Goal: Check status: Check status

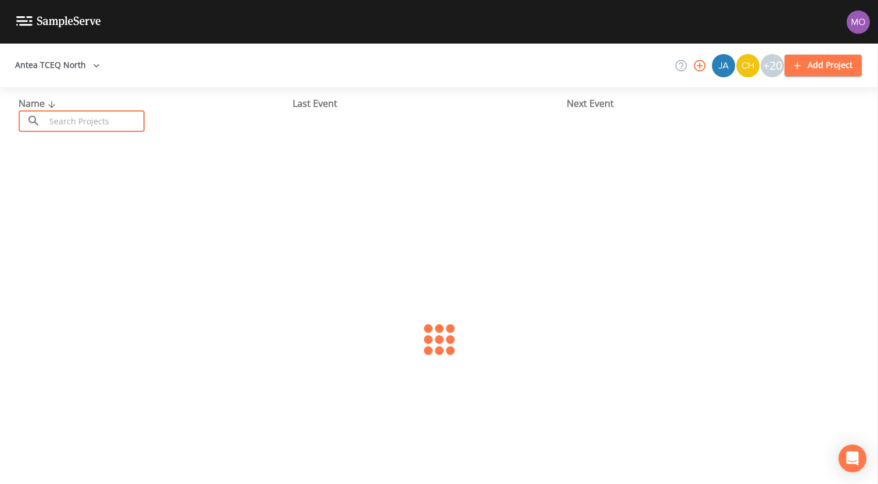
click at [97, 130] on input "text" at bounding box center [94, 120] width 99 height 21
paste input "TX0610099"
type input "TX0610099"
click at [110, 178] on link "HIDDEN VALLEY WATER SYSTEM (TX0610099)" at bounding box center [116, 178] width 194 height 13
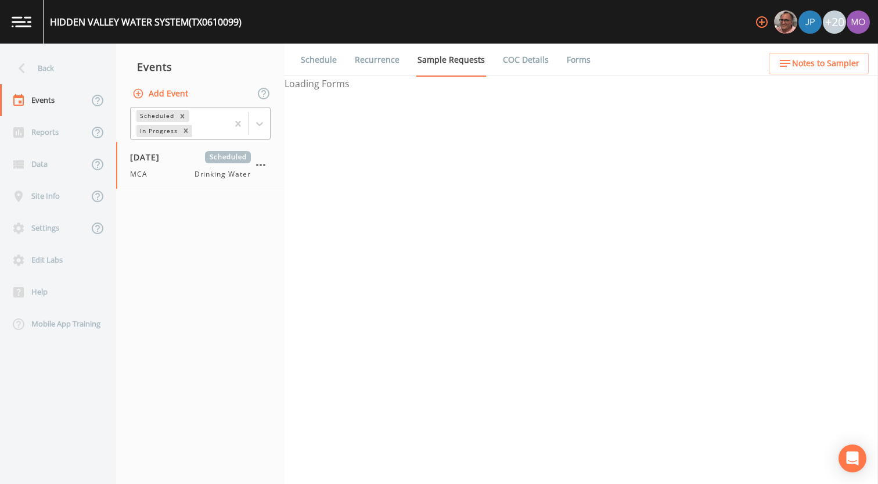
click at [155, 134] on div "In Progress" at bounding box center [157, 131] width 43 height 12
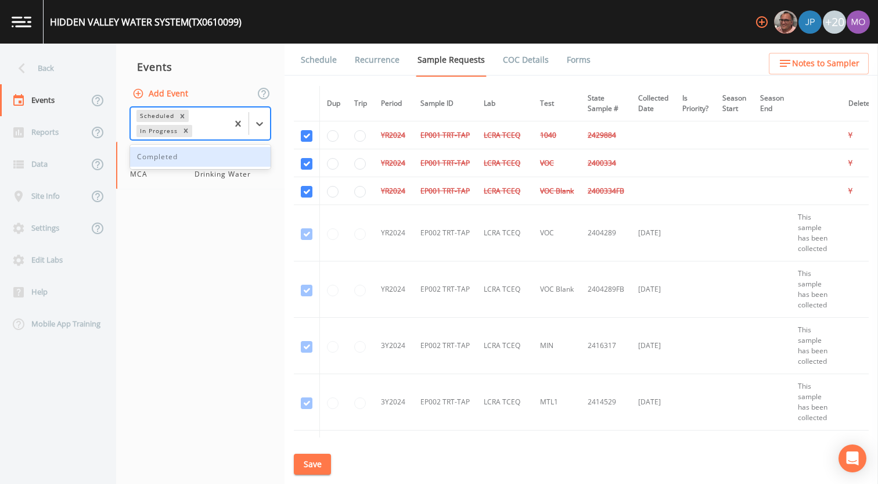
click at [156, 159] on div "Completed" at bounding box center [200, 157] width 141 height 20
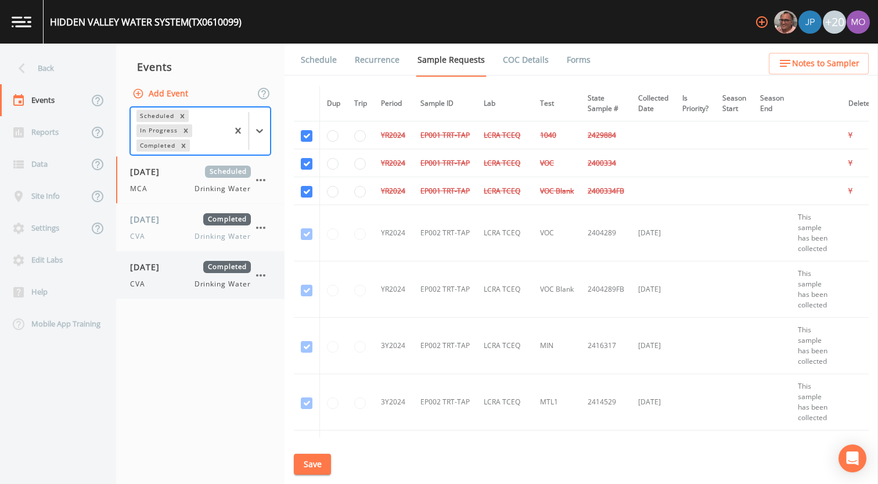
click at [168, 269] on span "[DATE]" at bounding box center [149, 267] width 38 height 12
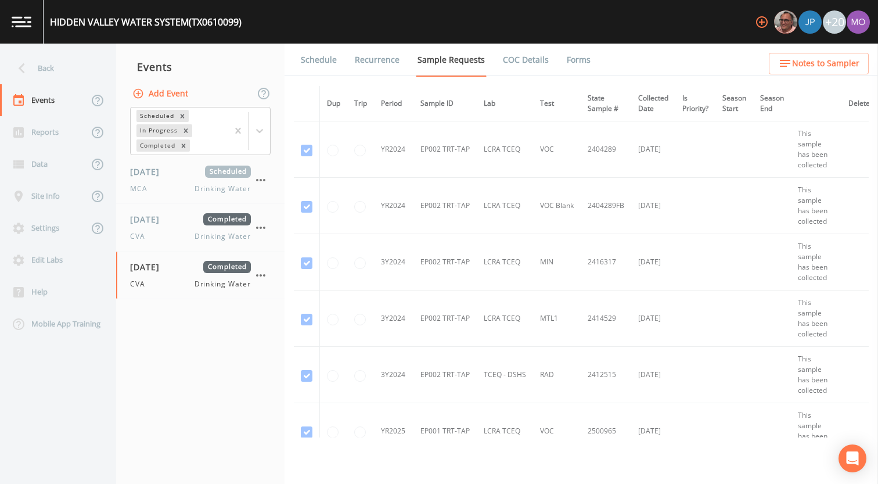
click at [578, 57] on link "Forms" at bounding box center [578, 60] width 27 height 33
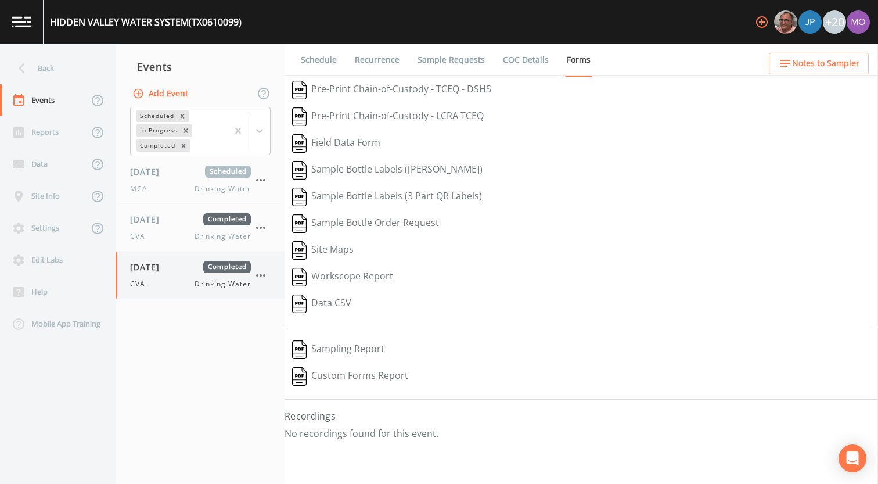
click at [265, 281] on icon "button" at bounding box center [261, 275] width 14 height 14
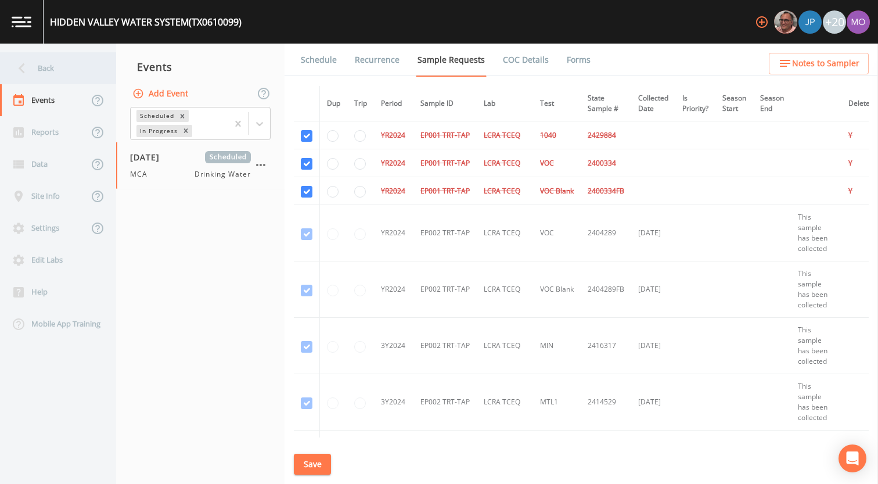
click at [72, 64] on div "Back" at bounding box center [52, 68] width 105 height 32
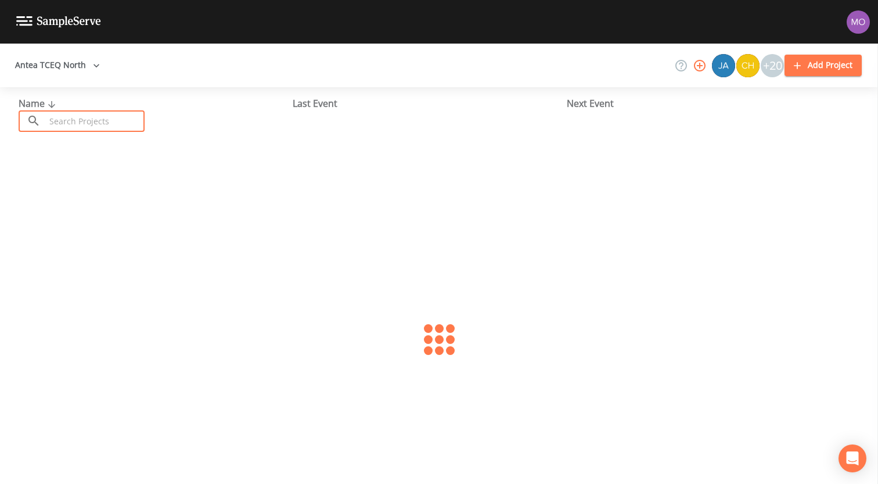
click at [99, 120] on input "text" at bounding box center [94, 120] width 99 height 21
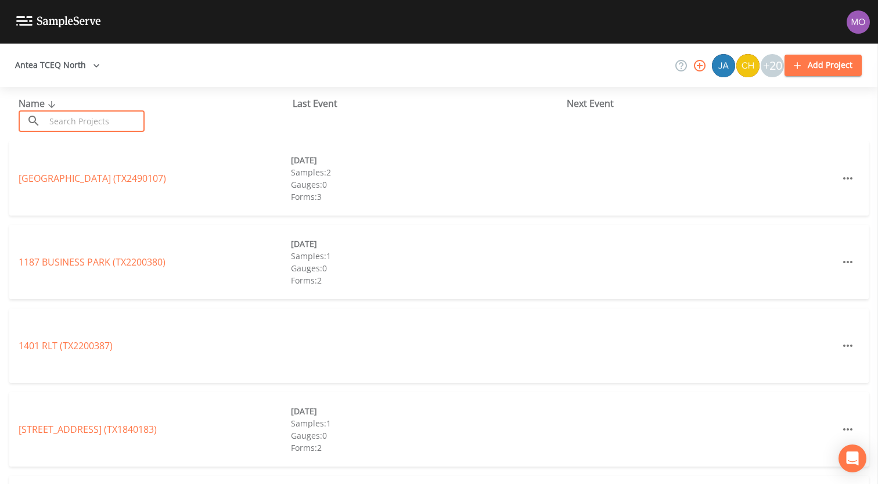
paste input "TX1840087"
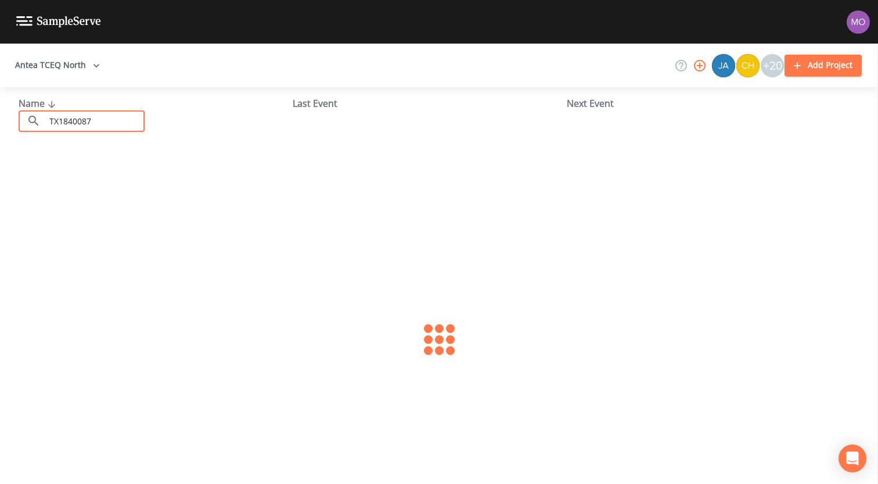
type input "TX1840087"
click at [98, 181] on link "[GEOGRAPHIC_DATA] (TX1840087)" at bounding box center [93, 178] width 148 height 13
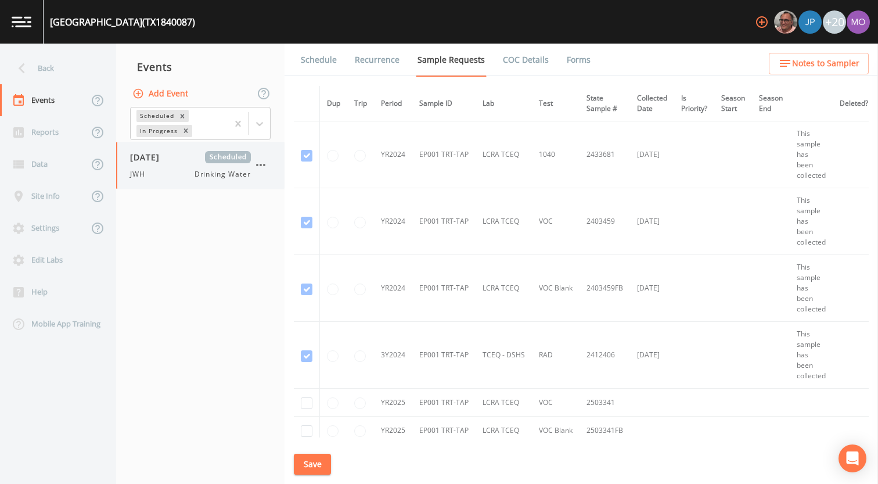
click at [157, 177] on div "JWH Drinking Water" at bounding box center [190, 174] width 121 height 10
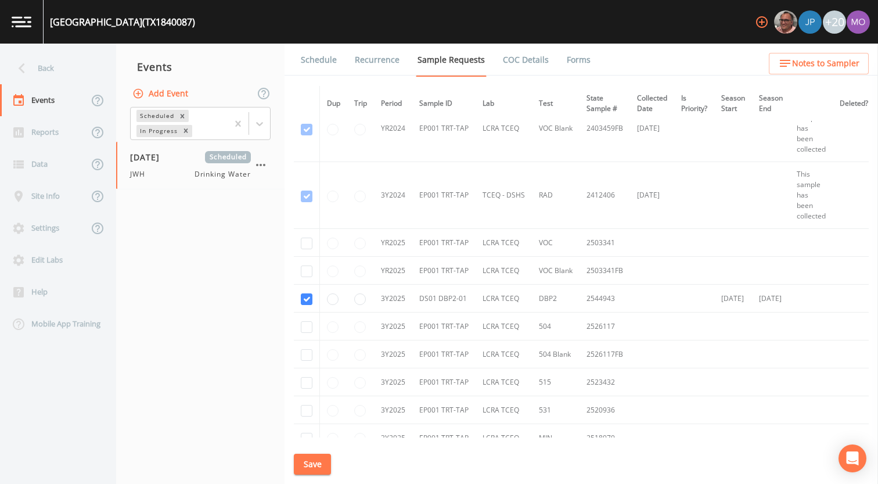
scroll to position [270, 0]
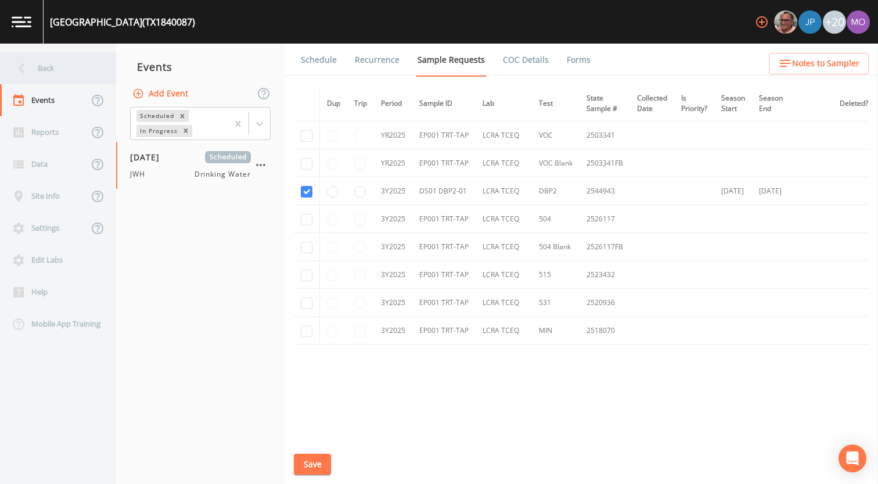
click at [52, 70] on div "Back" at bounding box center [52, 68] width 105 height 32
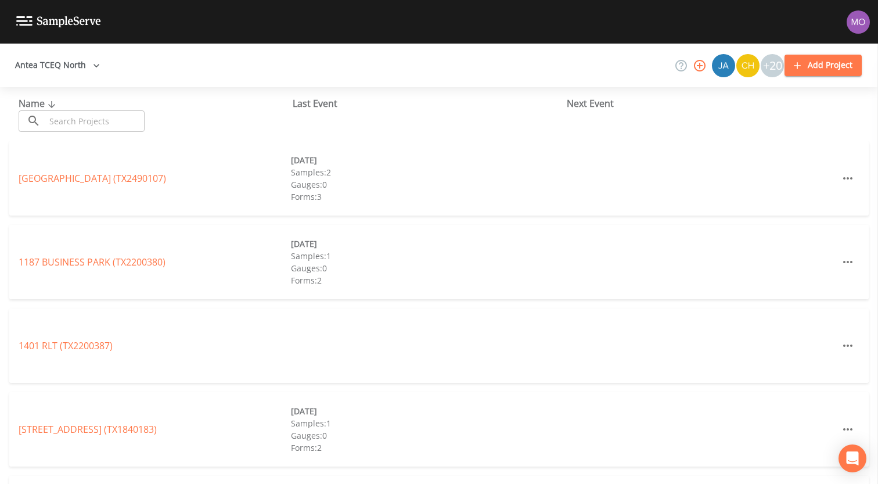
click at [73, 117] on input "text" at bounding box center [94, 120] width 99 height 21
paste input "TX1840171"
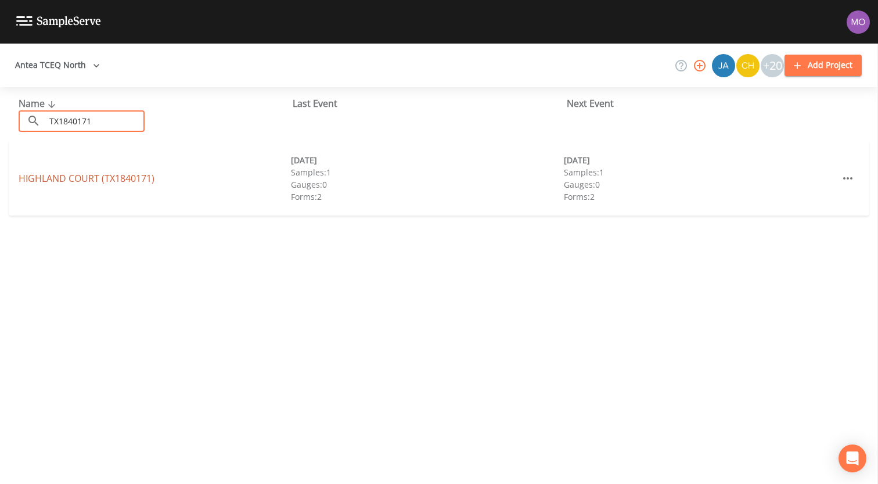
type input "TX1840171"
click at [76, 178] on link "HIGHLAND COURT (TX1840171)" at bounding box center [87, 178] width 136 height 13
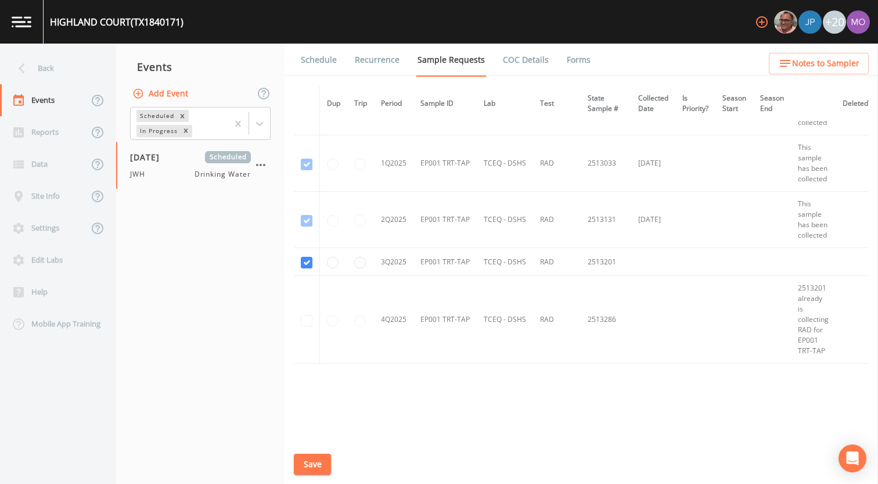
scroll to position [994, 0]
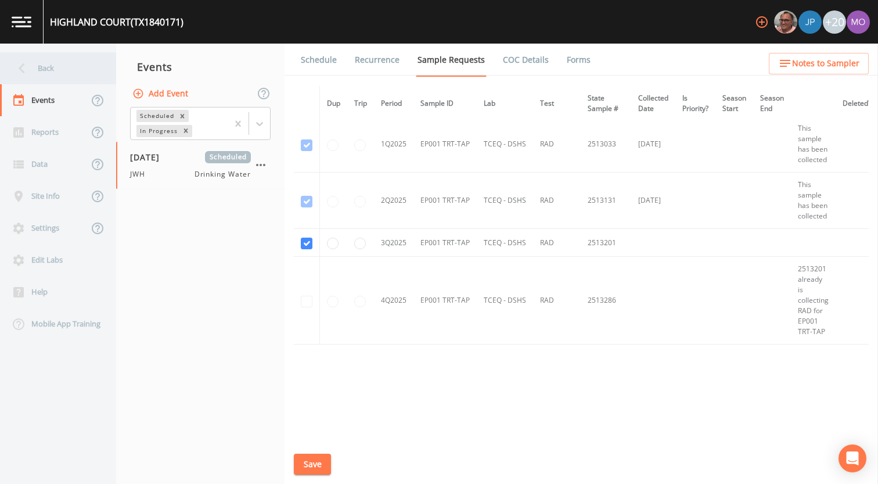
click at [53, 71] on div "Back" at bounding box center [52, 68] width 105 height 32
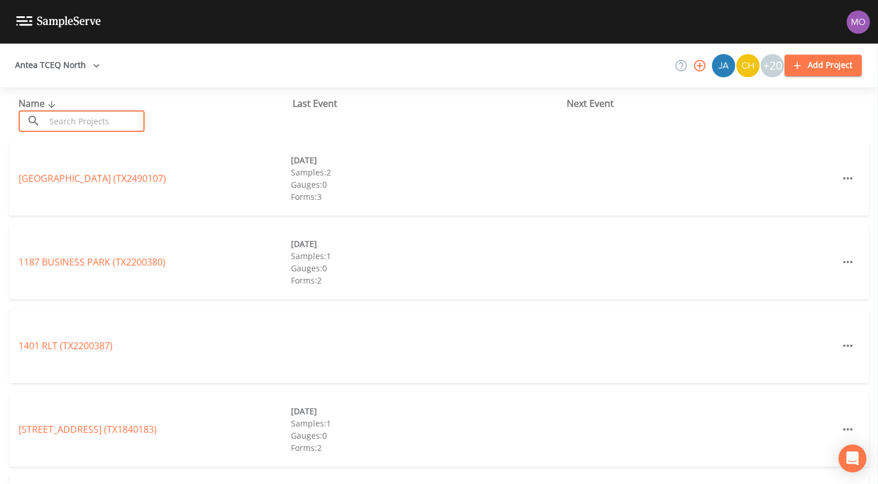
click at [64, 118] on input "text" at bounding box center [94, 120] width 99 height 21
paste input "TX1840088"
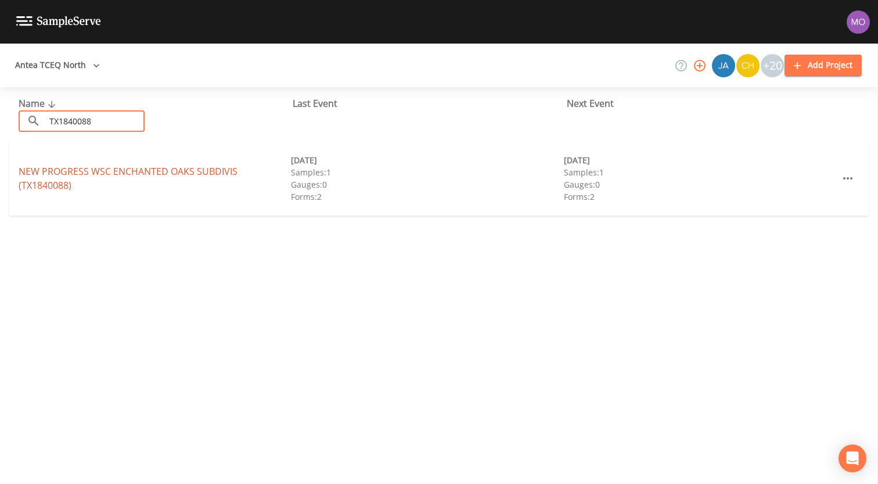
type input "TX1840088"
click at [74, 172] on link "NEW PROGRESS WSC ENCHANTED OAKS SUBDIVIS (TX1840088)" at bounding box center [128, 178] width 219 height 27
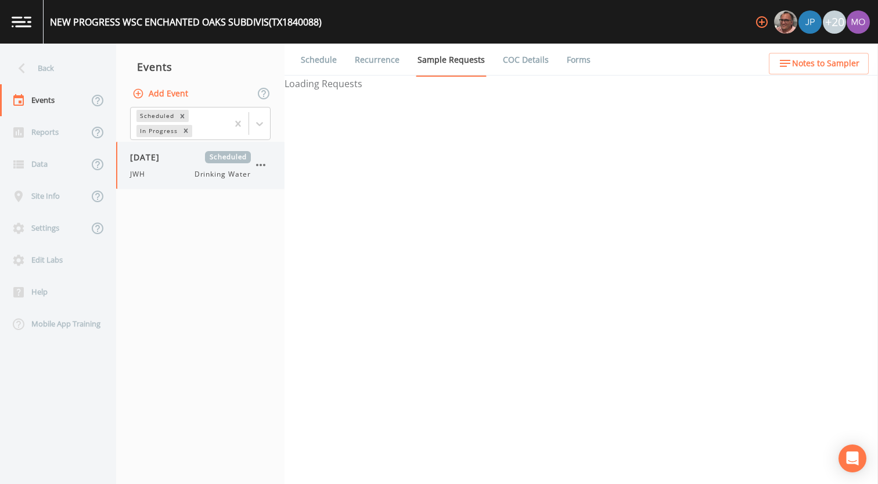
click at [138, 174] on span "JWH" at bounding box center [141, 174] width 22 height 10
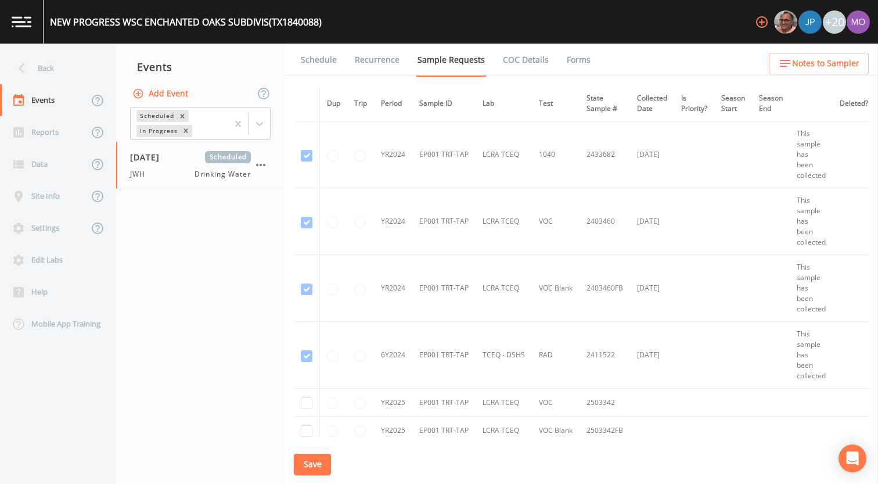
scroll to position [298, 0]
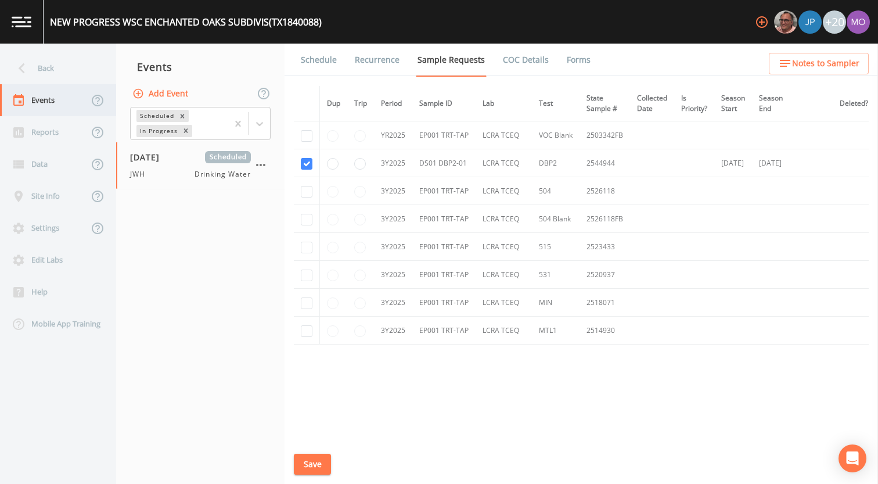
click at [44, 70] on div "Back" at bounding box center [52, 68] width 105 height 32
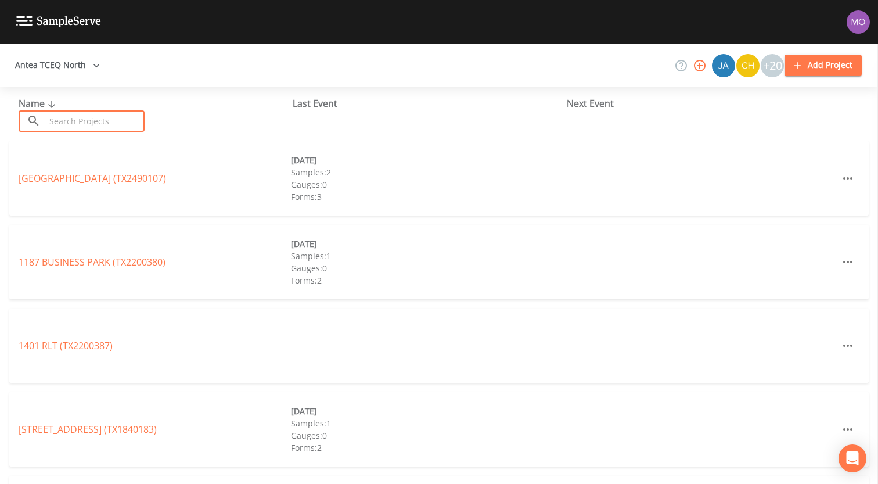
click at [71, 120] on input "text" at bounding box center [94, 120] width 99 height 21
paste input "TX1840103"
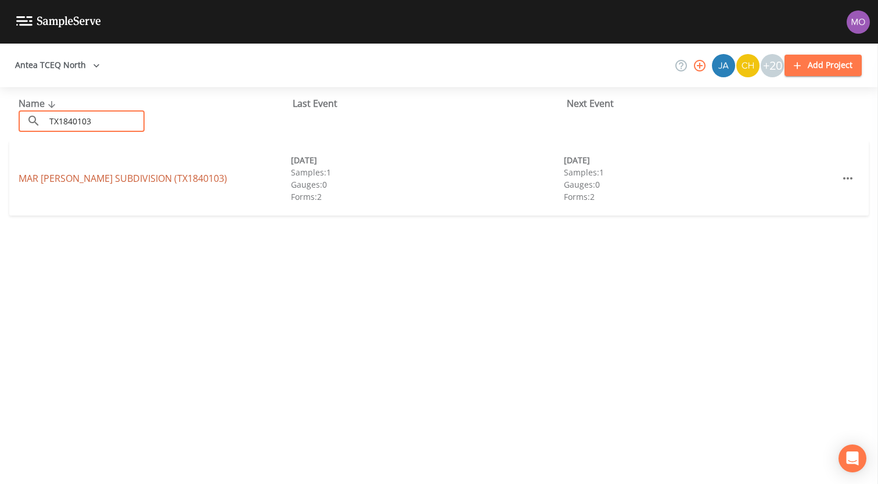
type input "TX1840103"
click at [76, 174] on link "MAR LYNN SUBDIVISION (TX1840103)" at bounding box center [123, 178] width 208 height 13
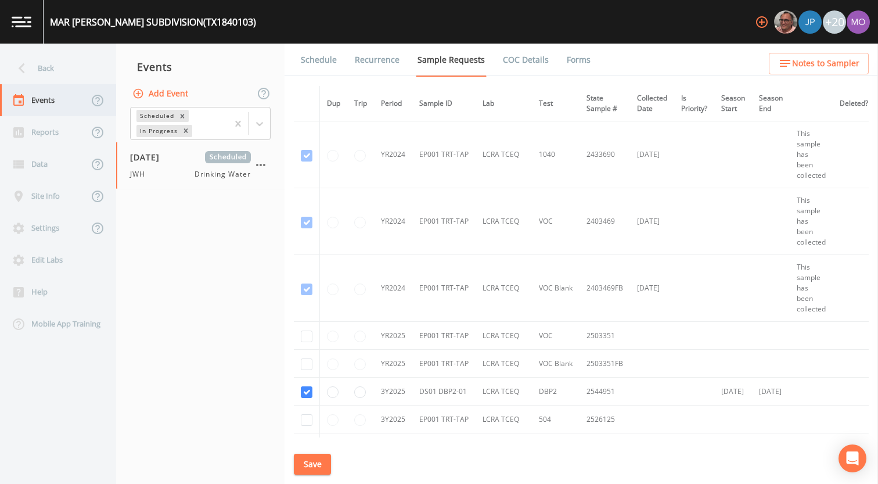
click at [45, 89] on div "Events" at bounding box center [44, 100] width 88 height 32
click at [54, 75] on div "Back" at bounding box center [52, 68] width 105 height 32
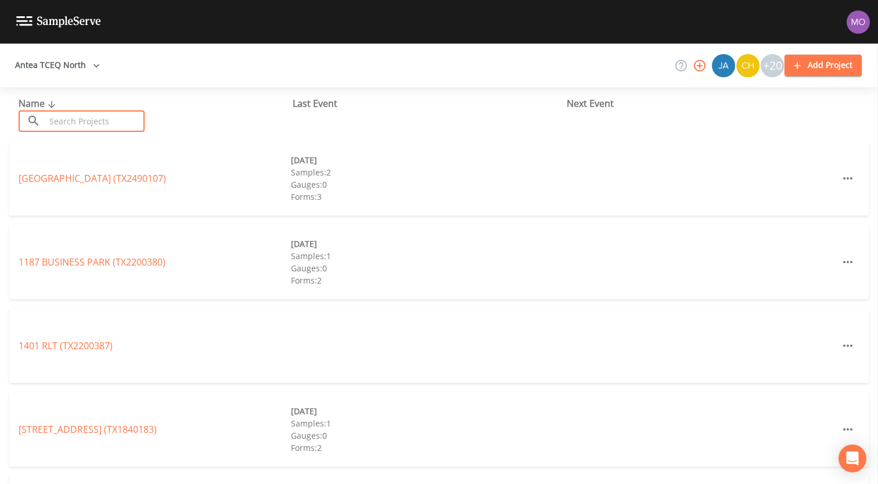
click at [101, 120] on input "text" at bounding box center [94, 120] width 99 height 21
paste input "TX1070259"
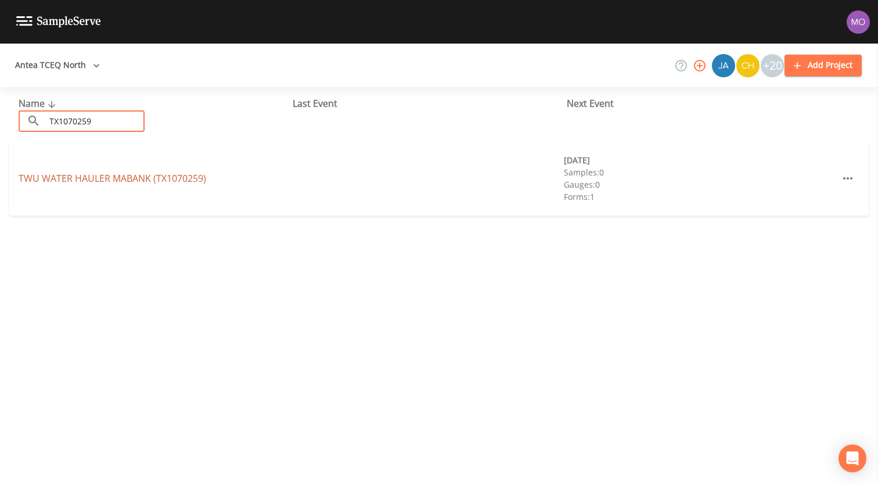
type input "TX1070259"
click at [98, 178] on link "TWU WATER HAULER MABANK (TX1070259)" at bounding box center [113, 178] width 188 height 13
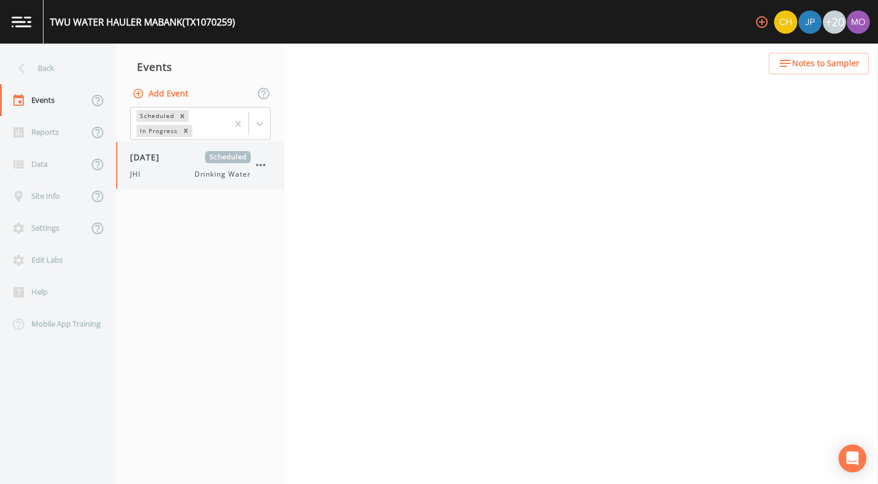
click at [161, 165] on div "09/24/2025 Scheduled JHI Drinking Water" at bounding box center [190, 165] width 121 height 28
